Goal: Task Accomplishment & Management: Manage account settings

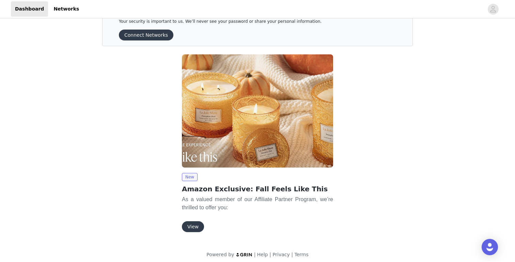
scroll to position [26, 0]
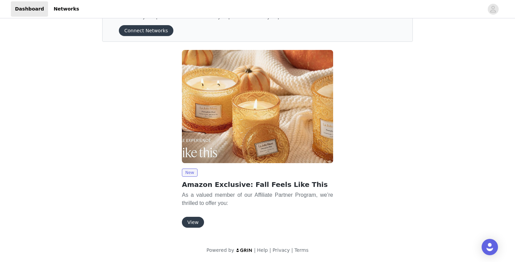
click at [194, 227] on button "View" at bounding box center [193, 222] width 22 height 11
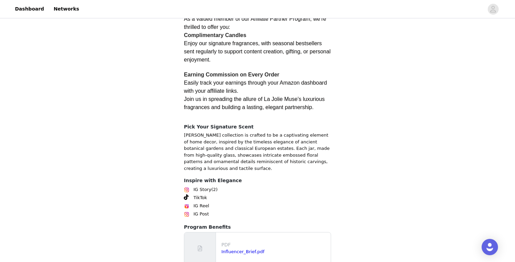
scroll to position [173, 0]
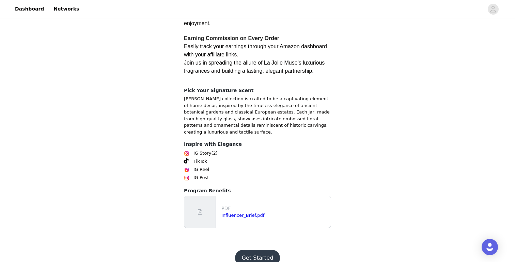
click at [262, 250] on button "Get Started" at bounding box center [257, 258] width 45 height 16
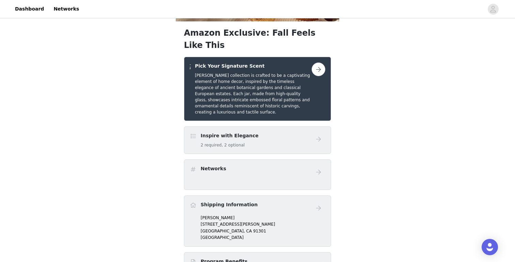
scroll to position [66, 0]
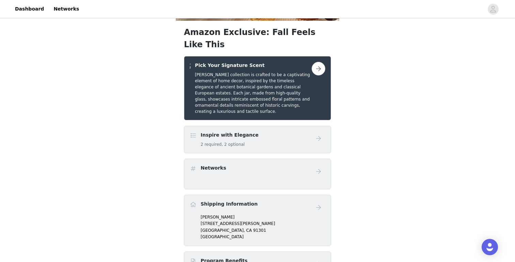
click at [314, 62] on button "button" at bounding box center [318, 69] width 14 height 14
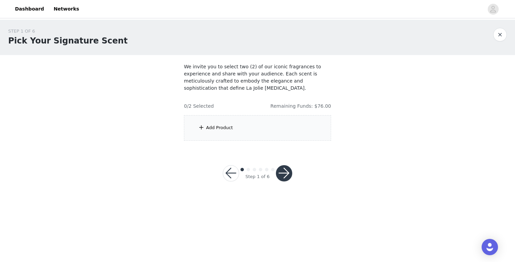
click at [274, 132] on div "Add Product" at bounding box center [257, 128] width 147 height 26
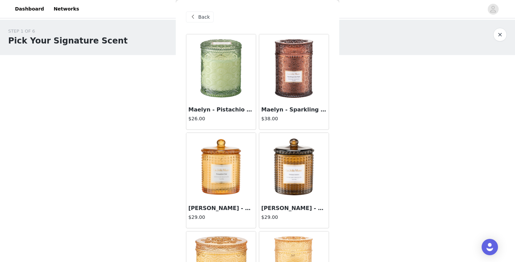
click at [293, 79] on img at bounding box center [294, 68] width 68 height 68
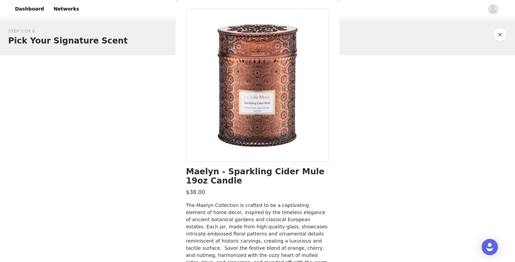
scroll to position [72, 0]
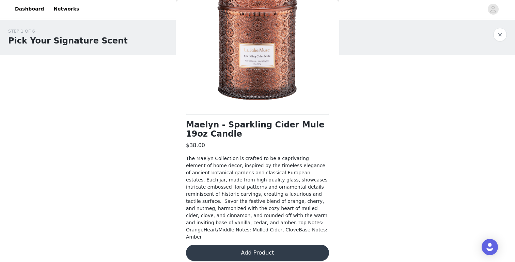
click at [266, 248] on button "Add Product" at bounding box center [257, 253] width 143 height 16
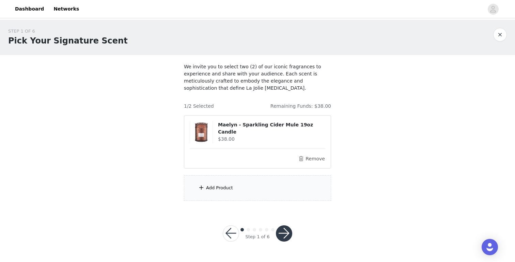
click at [255, 184] on div "Add Product" at bounding box center [257, 189] width 147 height 26
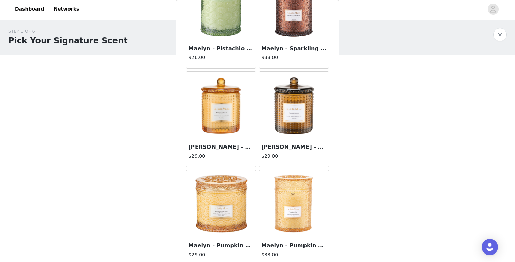
scroll to position [66, 0]
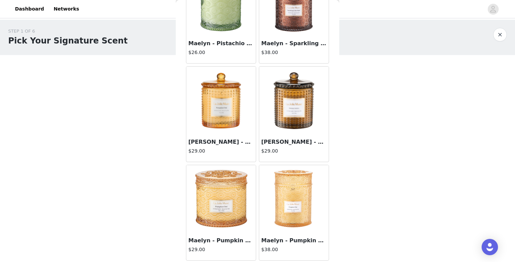
click at [226, 214] on img at bounding box center [221, 199] width 68 height 68
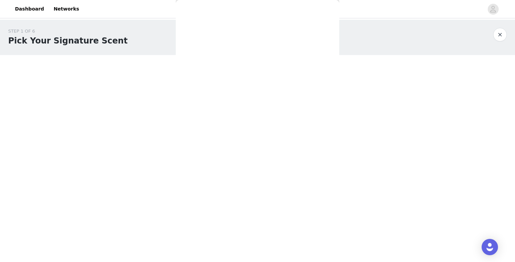
scroll to position [63, 0]
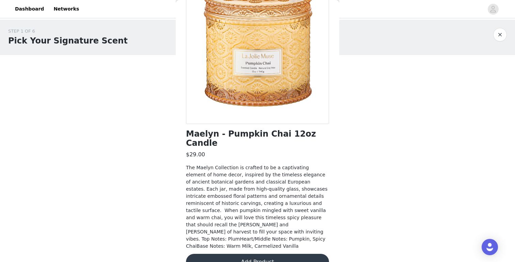
click at [255, 254] on button "Add Product" at bounding box center [257, 262] width 143 height 16
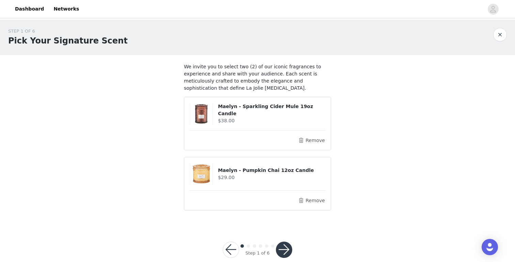
click at [282, 247] on button "button" at bounding box center [284, 250] width 16 height 16
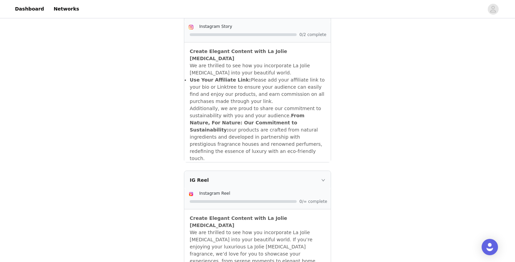
scroll to position [371, 0]
